Goal: Information Seeking & Learning: Learn about a topic

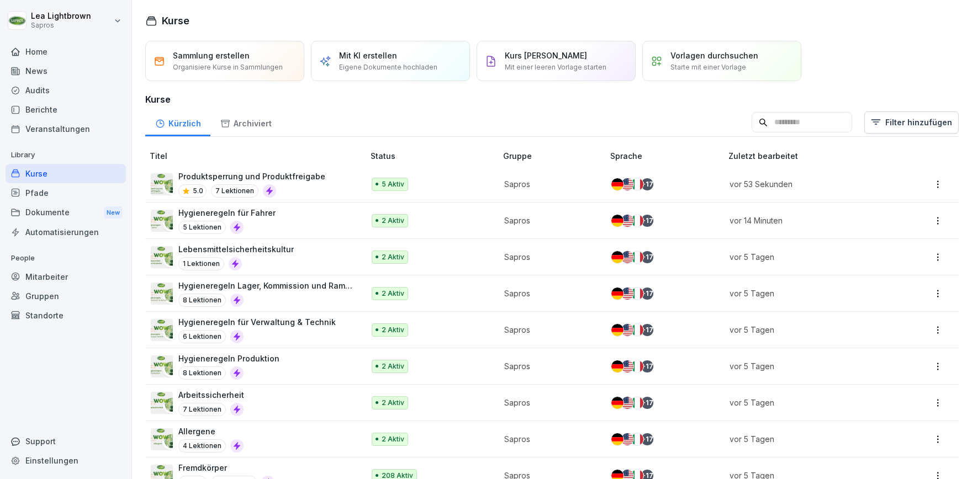
click at [294, 256] on div "Lebensmittelsicherheitskultur 1 Lektionen" at bounding box center [252, 256] width 202 height 27
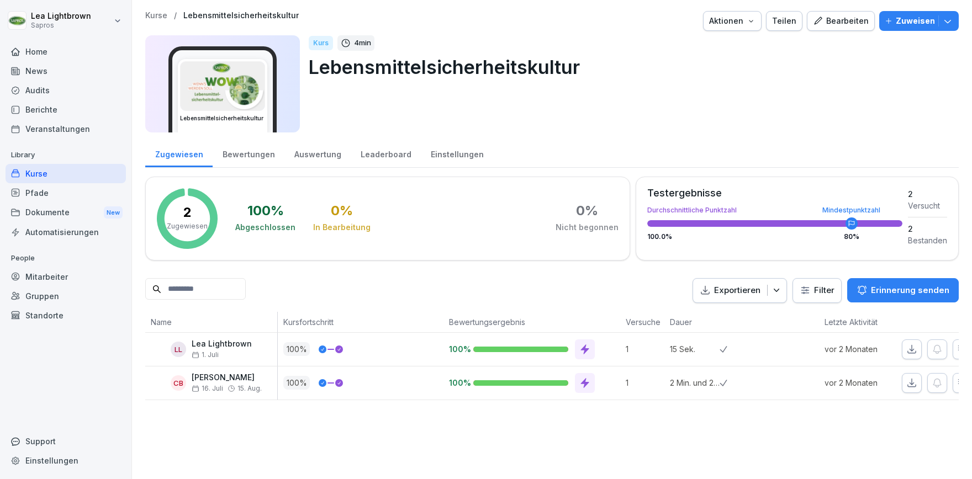
click at [847, 24] on div "Bearbeiten" at bounding box center [841, 21] width 56 height 12
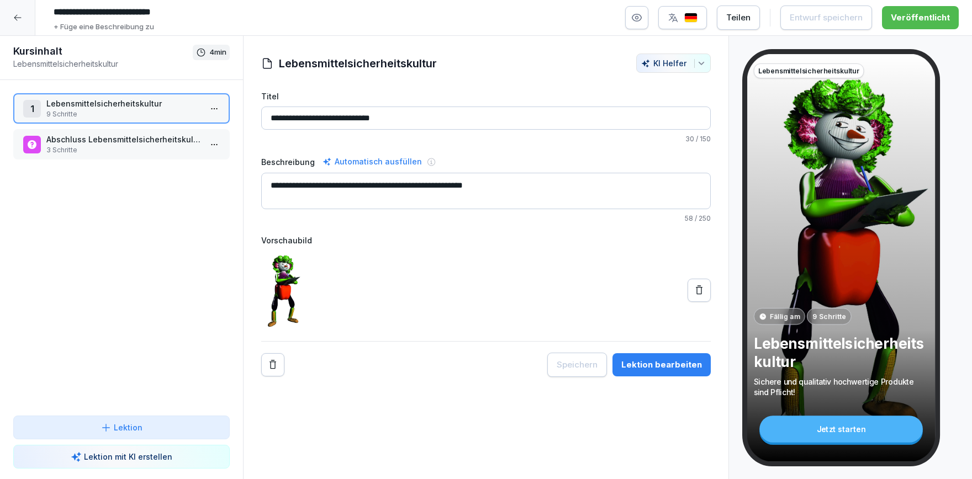
click at [136, 109] on p "Lebensmittelsicherheitskultur" at bounding box center [123, 104] width 155 height 12
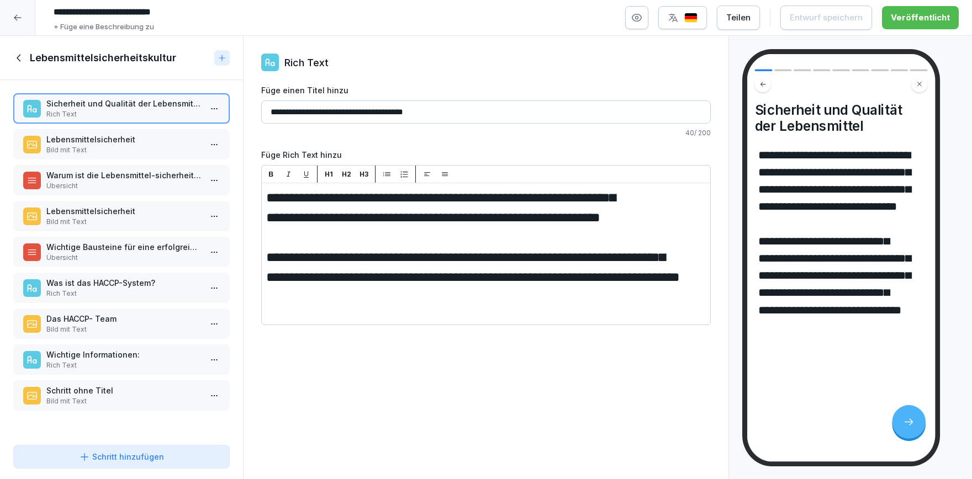
click at [100, 141] on p "Lebensmittelsicherheit" at bounding box center [123, 140] width 155 height 12
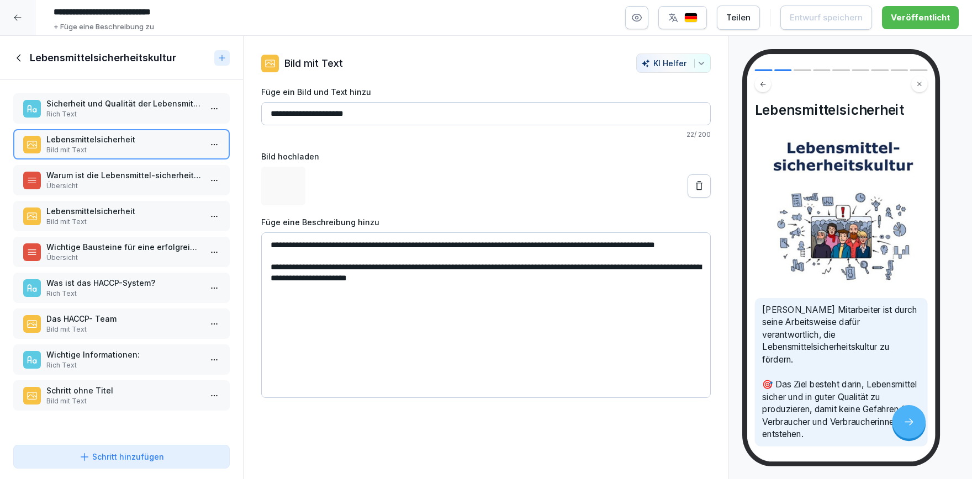
click at [108, 179] on p "Warum ist die Lebensmittel-sicherheitskultur wichtig?" at bounding box center [123, 175] width 155 height 12
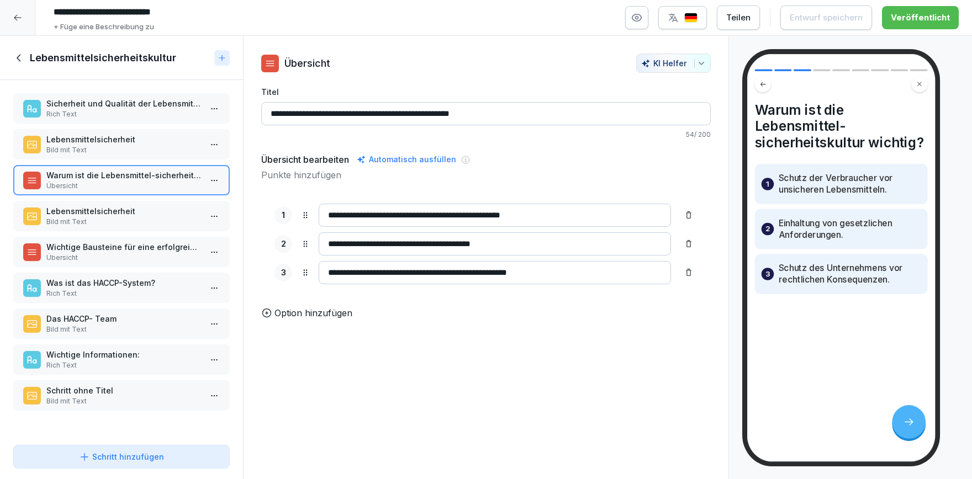
click at [107, 212] on p "Lebensmittelsicherheit" at bounding box center [123, 211] width 155 height 12
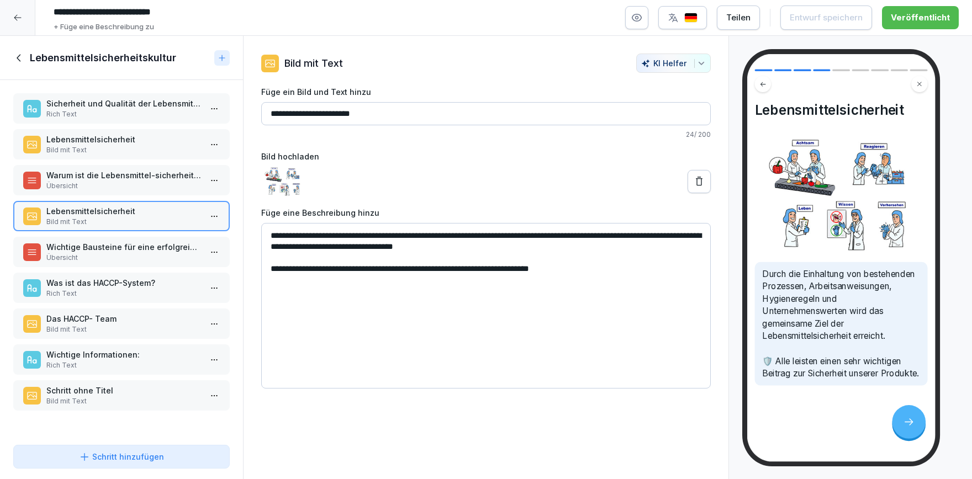
click at [145, 257] on p "Übersicht" at bounding box center [123, 258] width 155 height 10
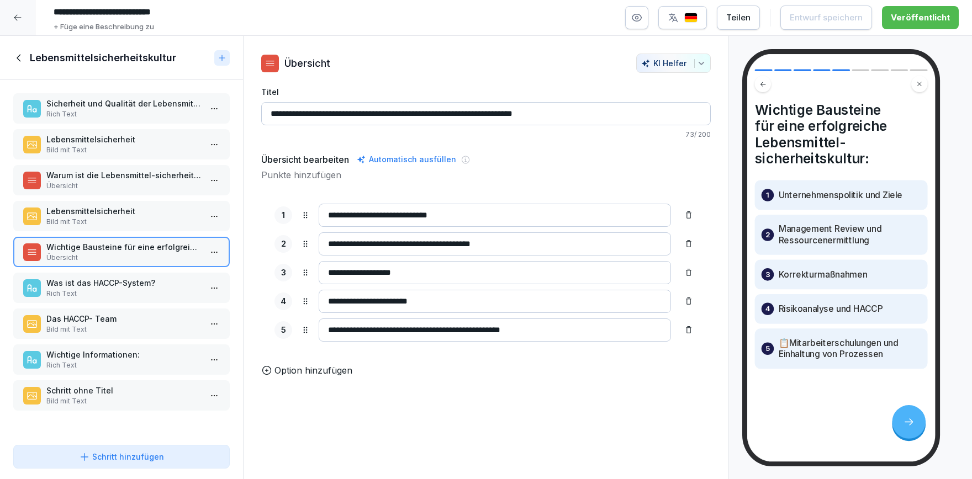
click at [135, 280] on p "Was ist das HACCP-System?" at bounding box center [123, 283] width 155 height 12
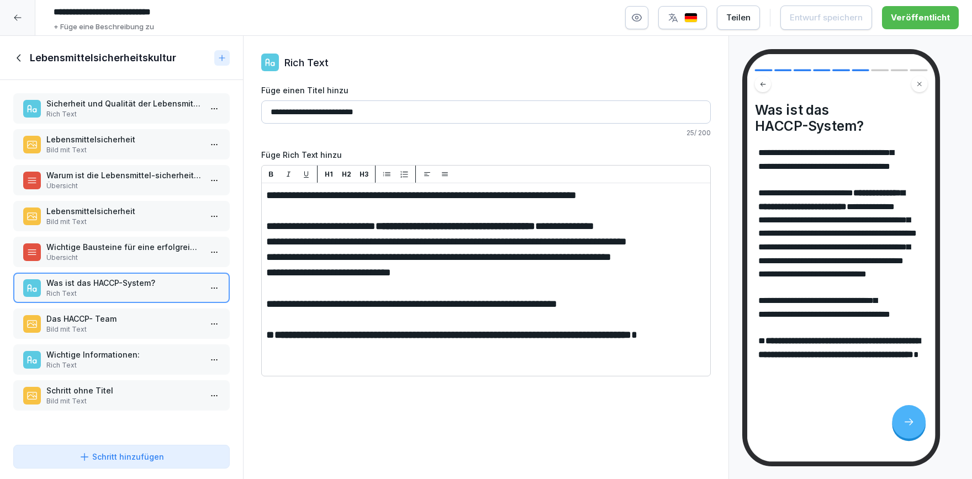
click at [135, 335] on div "Das HACCP- Team Bild mit Text" at bounding box center [121, 324] width 216 height 30
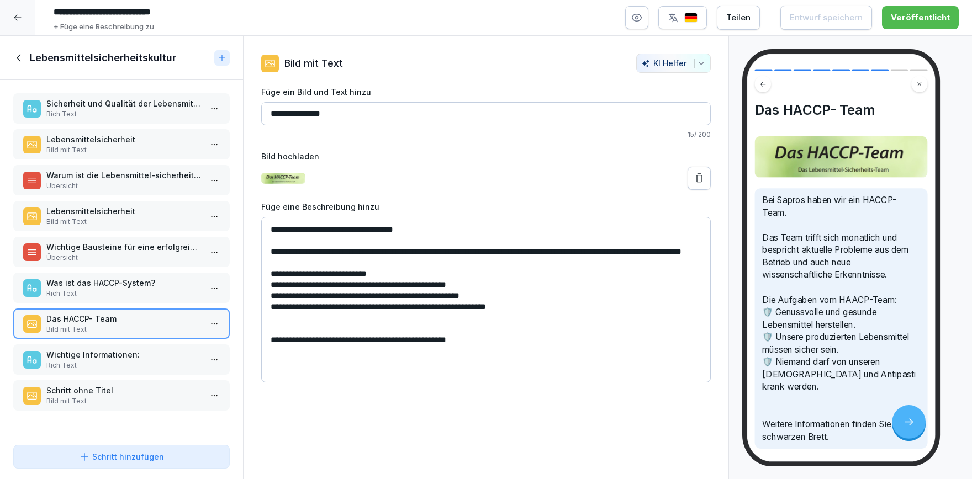
click at [147, 351] on p "Wichtige Informationen:" at bounding box center [123, 355] width 155 height 12
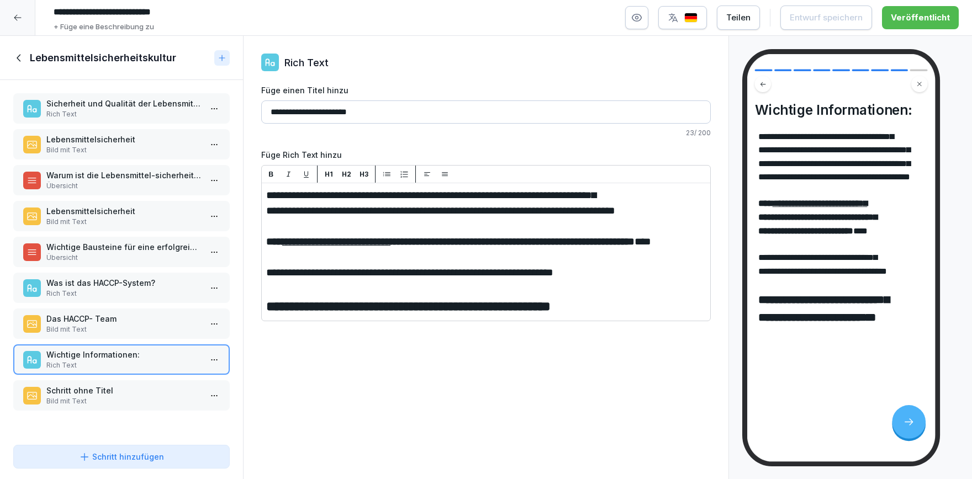
click at [152, 320] on p "Das HACCP- Team" at bounding box center [123, 319] width 155 height 12
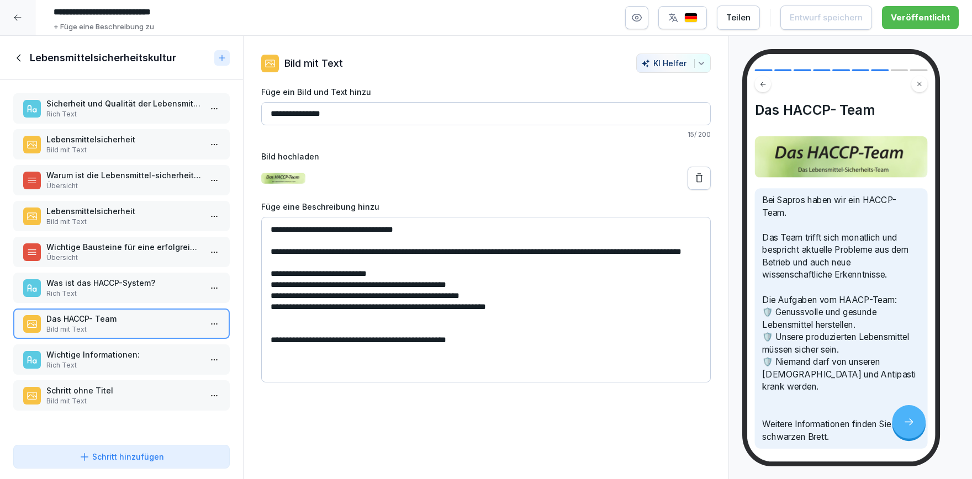
click at [137, 365] on p "Rich Text" at bounding box center [123, 366] width 155 height 10
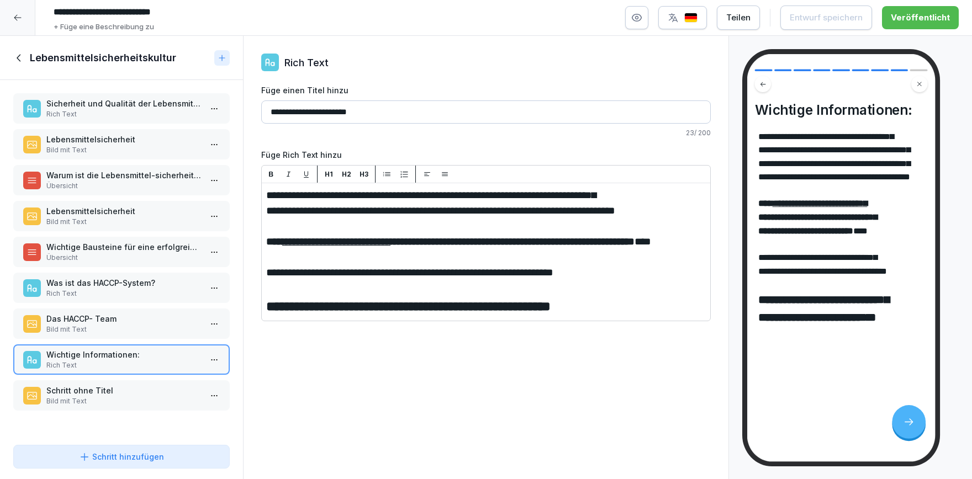
click at [136, 329] on p "Bild mit Text" at bounding box center [123, 330] width 155 height 10
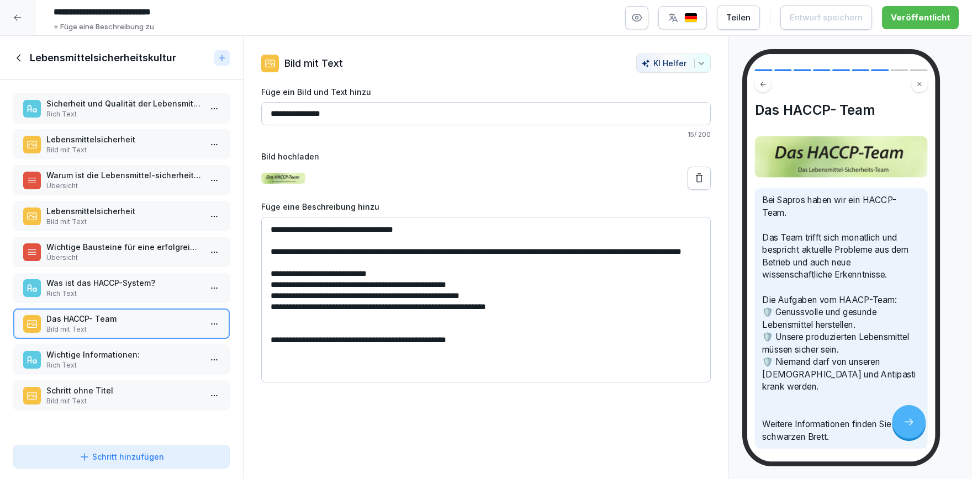
click at [24, 9] on div at bounding box center [17, 17] width 35 height 35
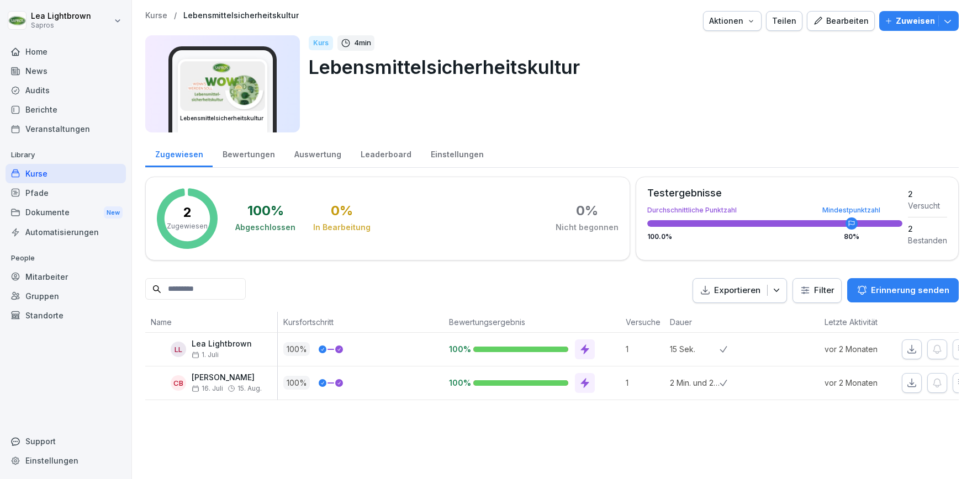
click at [79, 177] on div "Kurse" at bounding box center [66, 173] width 120 height 19
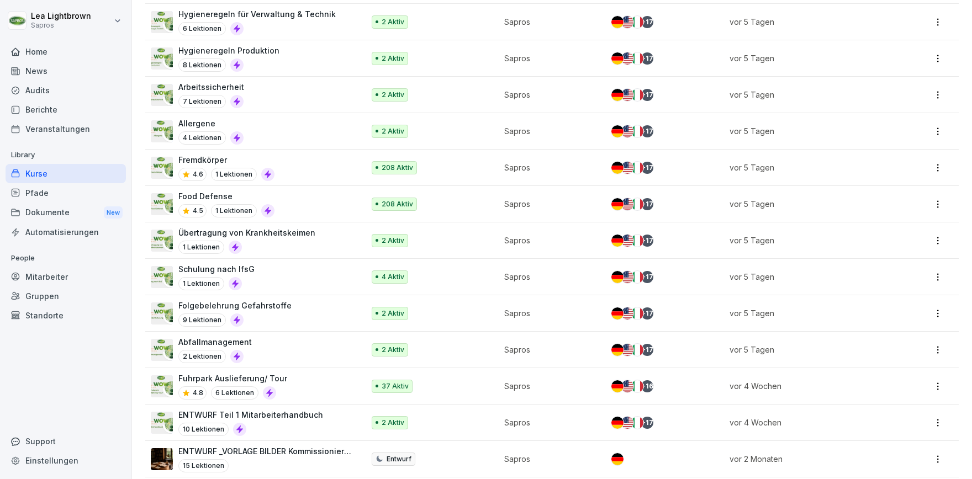
scroll to position [319, 0]
